Goal: Task Accomplishment & Management: Use online tool/utility

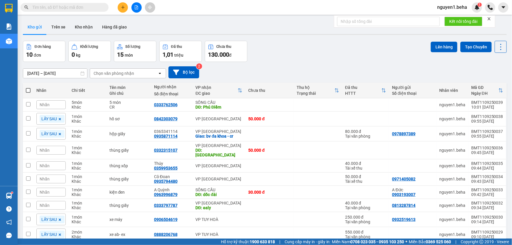
click at [86, 4] on input "text" at bounding box center [66, 7] width 69 height 6
paste input "0974845840"
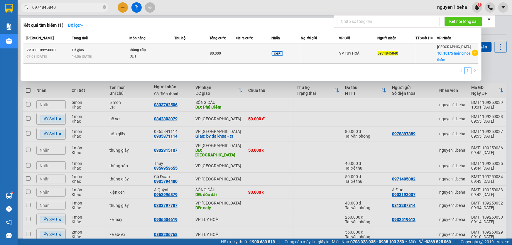
type input "0974845840"
click at [130, 55] on td "thùng xốp SL: 1" at bounding box center [151, 53] width 45 height 20
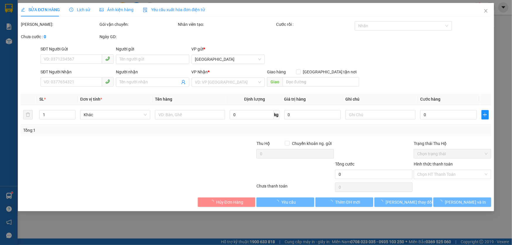
type input "0974845840"
checkbox input "true"
type input "101/5 hoàng hoa thám"
type input "80.000"
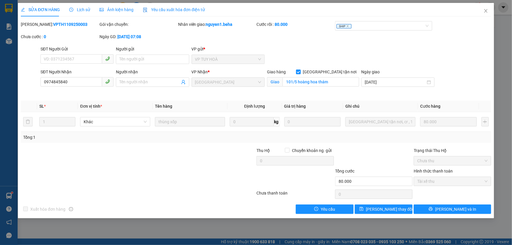
click at [124, 7] on span "Ảnh kiện hàng" at bounding box center [117, 9] width 34 height 5
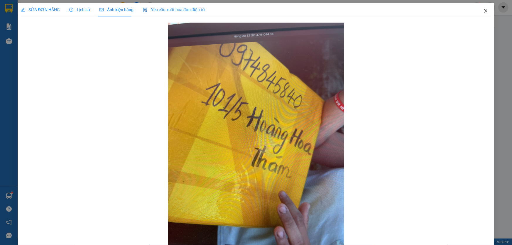
click at [484, 10] on icon "close" at bounding box center [485, 11] width 3 height 4
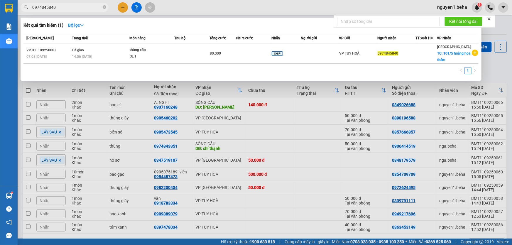
click at [63, 8] on input "0974845840" at bounding box center [66, 7] width 69 height 6
